Goal: Complete application form: Complete application form

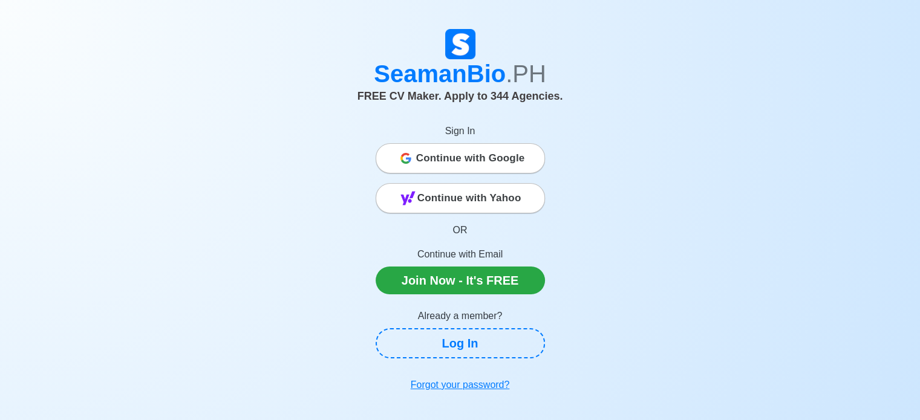
click at [445, 166] on span "Continue with Google" at bounding box center [470, 158] width 109 height 24
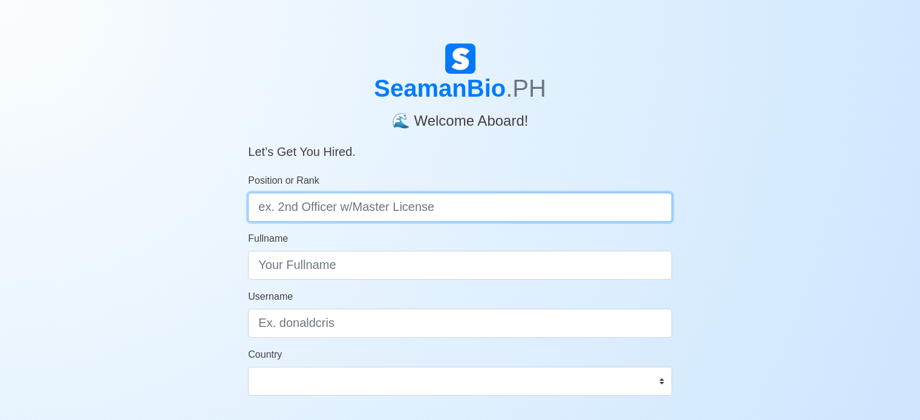
click at [592, 217] on input "Position or Rank" at bounding box center [460, 207] width 424 height 29
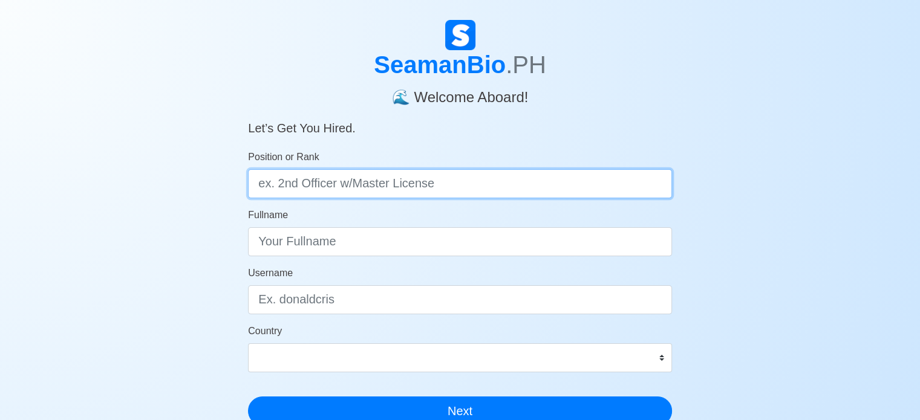
scroll to position [22, 0]
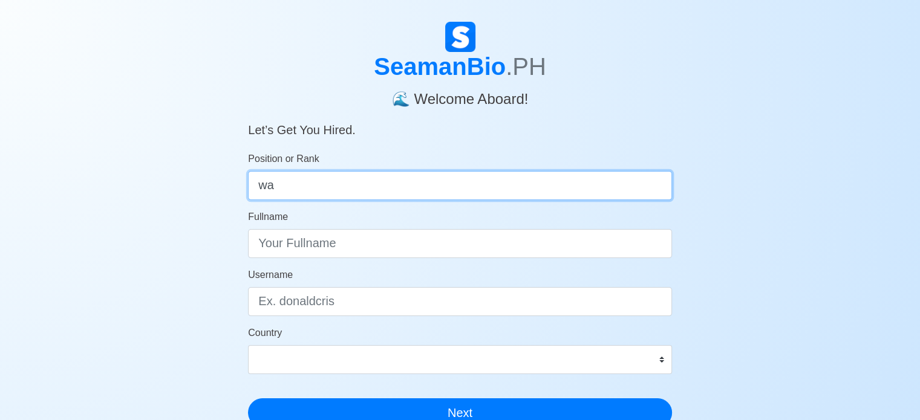
type input "w"
type input "Waitress"
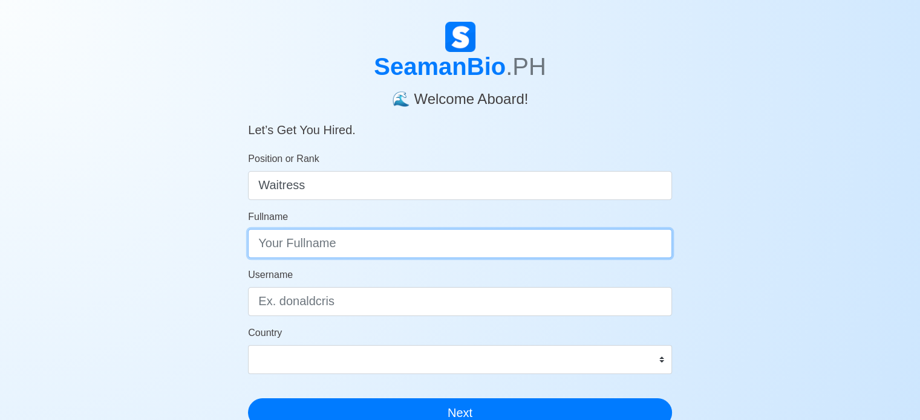
click at [444, 253] on input "Fullname" at bounding box center [460, 243] width 424 height 29
type input "[PERSON_NAME]"
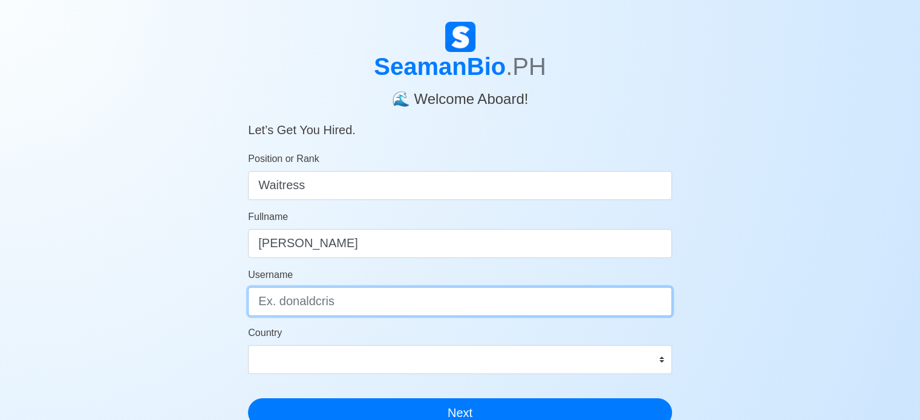
click at [406, 302] on input "Username" at bounding box center [460, 301] width 424 height 29
type input "[PERSON_NAME]"
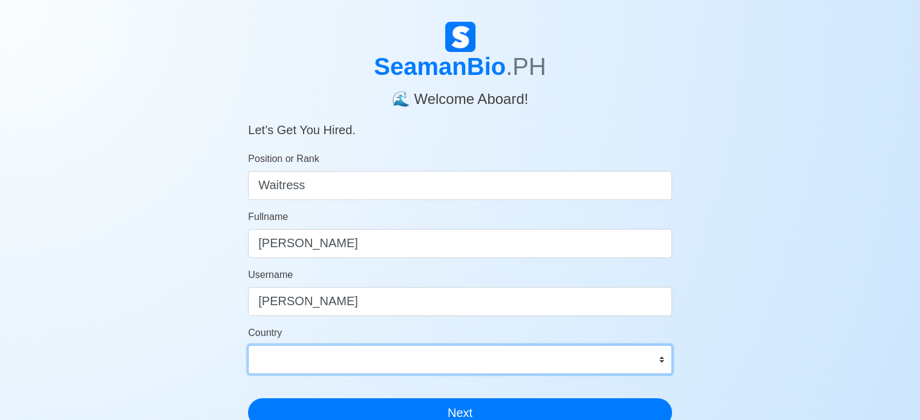
click at [416, 362] on select "[GEOGRAPHIC_DATA] [GEOGRAPHIC_DATA] [GEOGRAPHIC_DATA] [GEOGRAPHIC_DATA] [US_STA…" at bounding box center [460, 359] width 424 height 29
select select "PH"
click at [248, 345] on select "[GEOGRAPHIC_DATA] [GEOGRAPHIC_DATA] [GEOGRAPHIC_DATA] [GEOGRAPHIC_DATA] [US_STA…" at bounding box center [460, 359] width 424 height 29
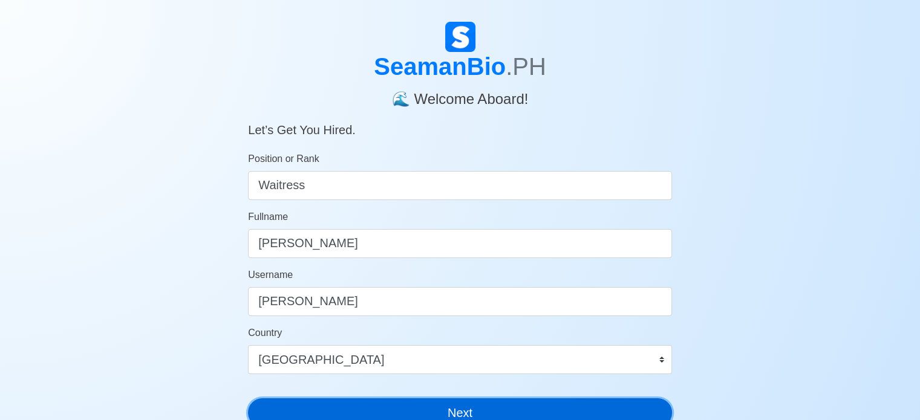
click at [356, 408] on button "Next" at bounding box center [460, 413] width 424 height 29
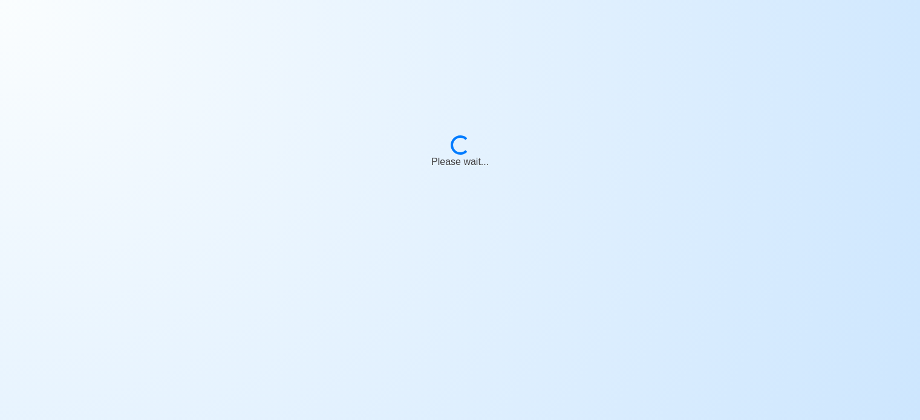
scroll to position [0, 0]
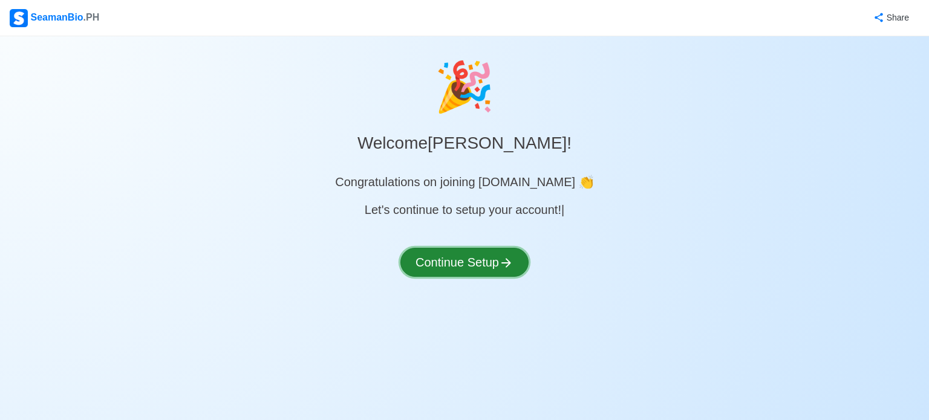
click at [438, 269] on button "Continue Setup" at bounding box center [464, 262] width 128 height 29
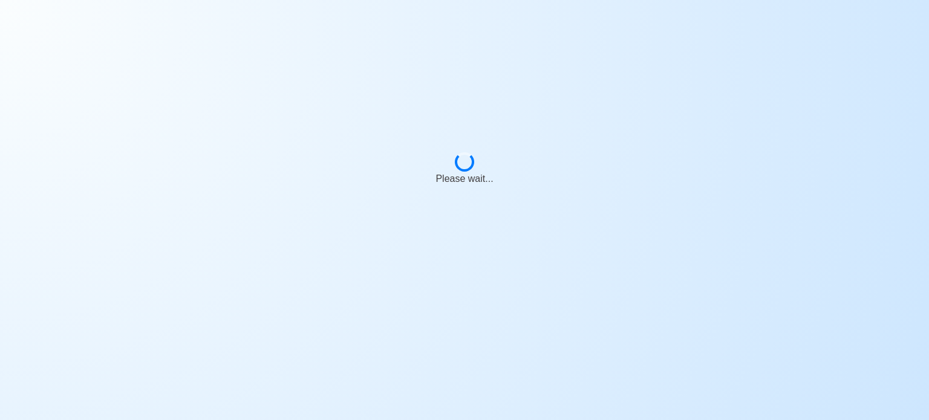
select select "Visible for Hiring"
select select "PH"
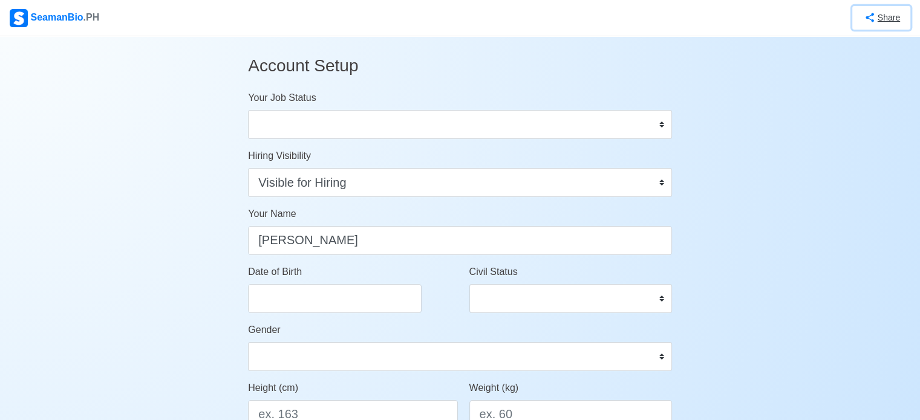
click at [873, 24] on button "Share" at bounding box center [881, 18] width 58 height 24
